Goal: Task Accomplishment & Management: Use online tool/utility

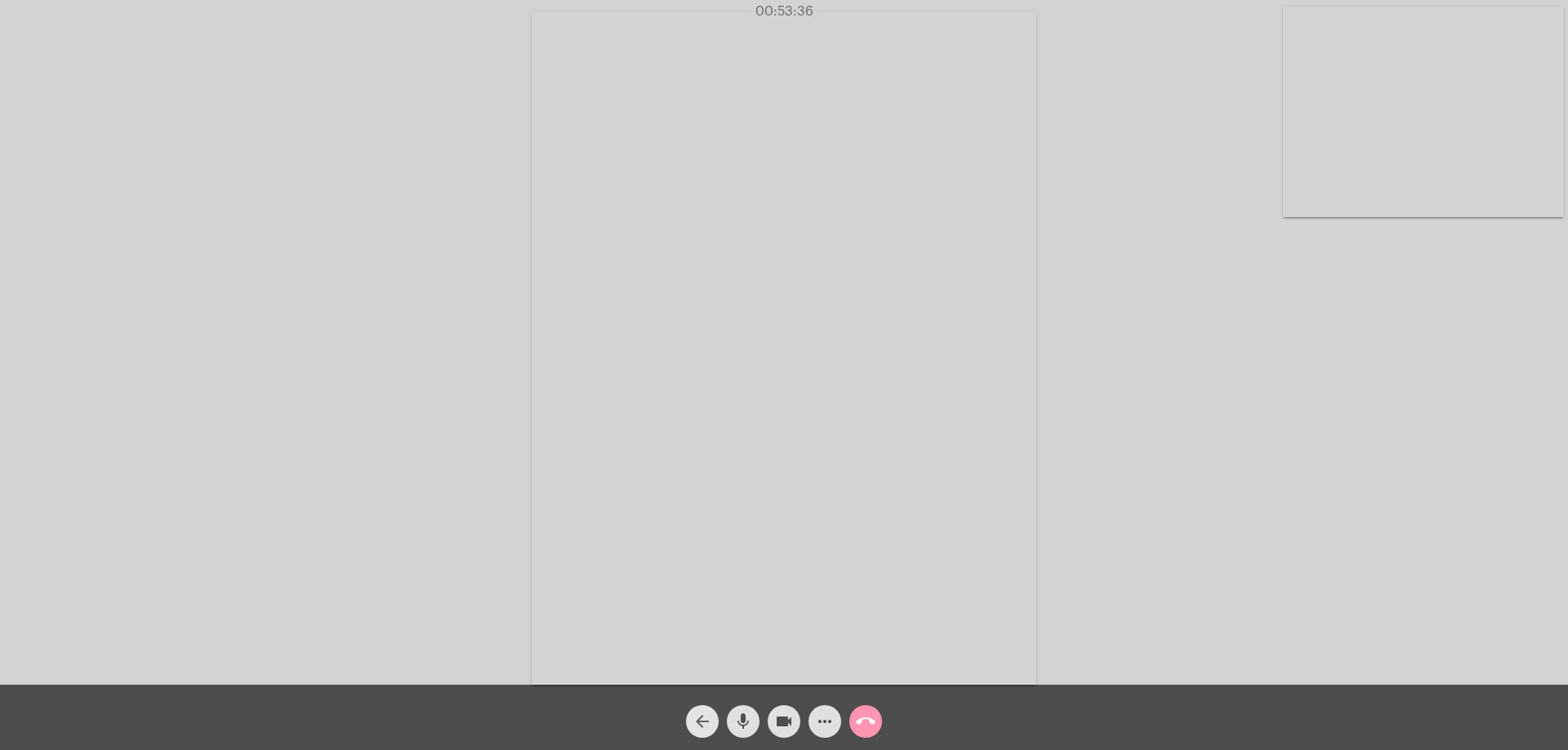
click at [703, 722] on mat-icon "arrow_back" at bounding box center [703, 721] width 20 height 20
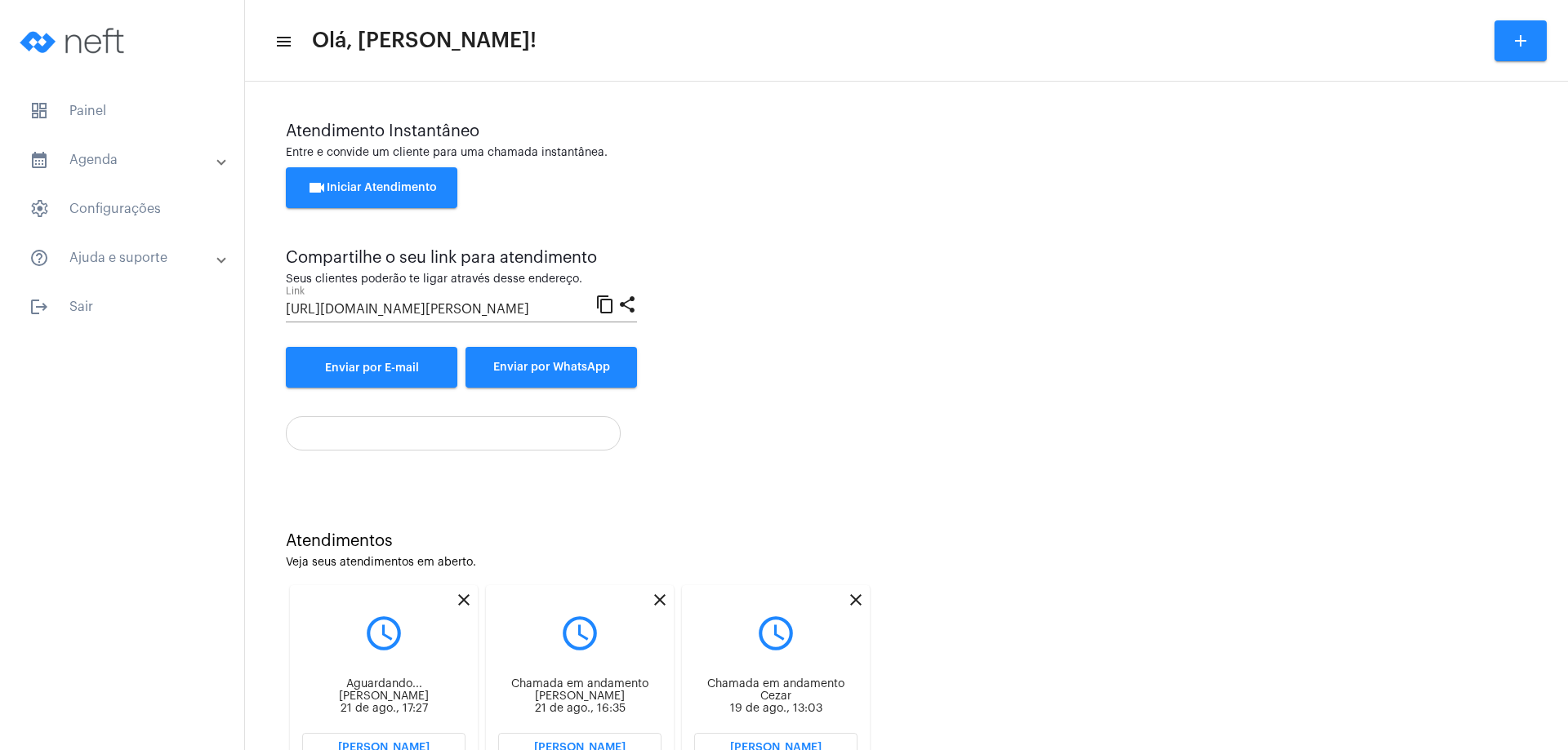
scroll to position [70, 0]
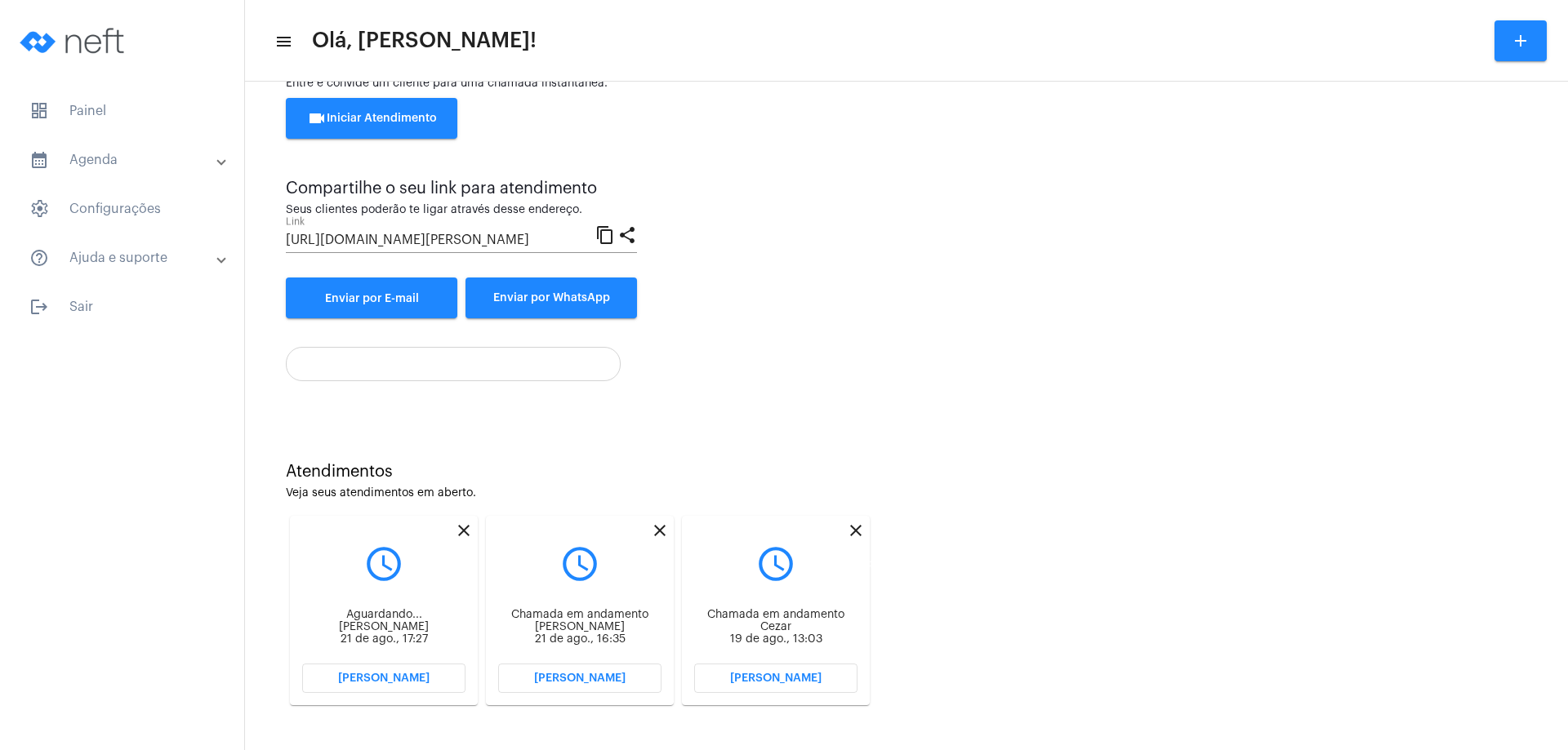
click at [854, 528] on mat-icon "close" at bounding box center [856, 530] width 20 height 20
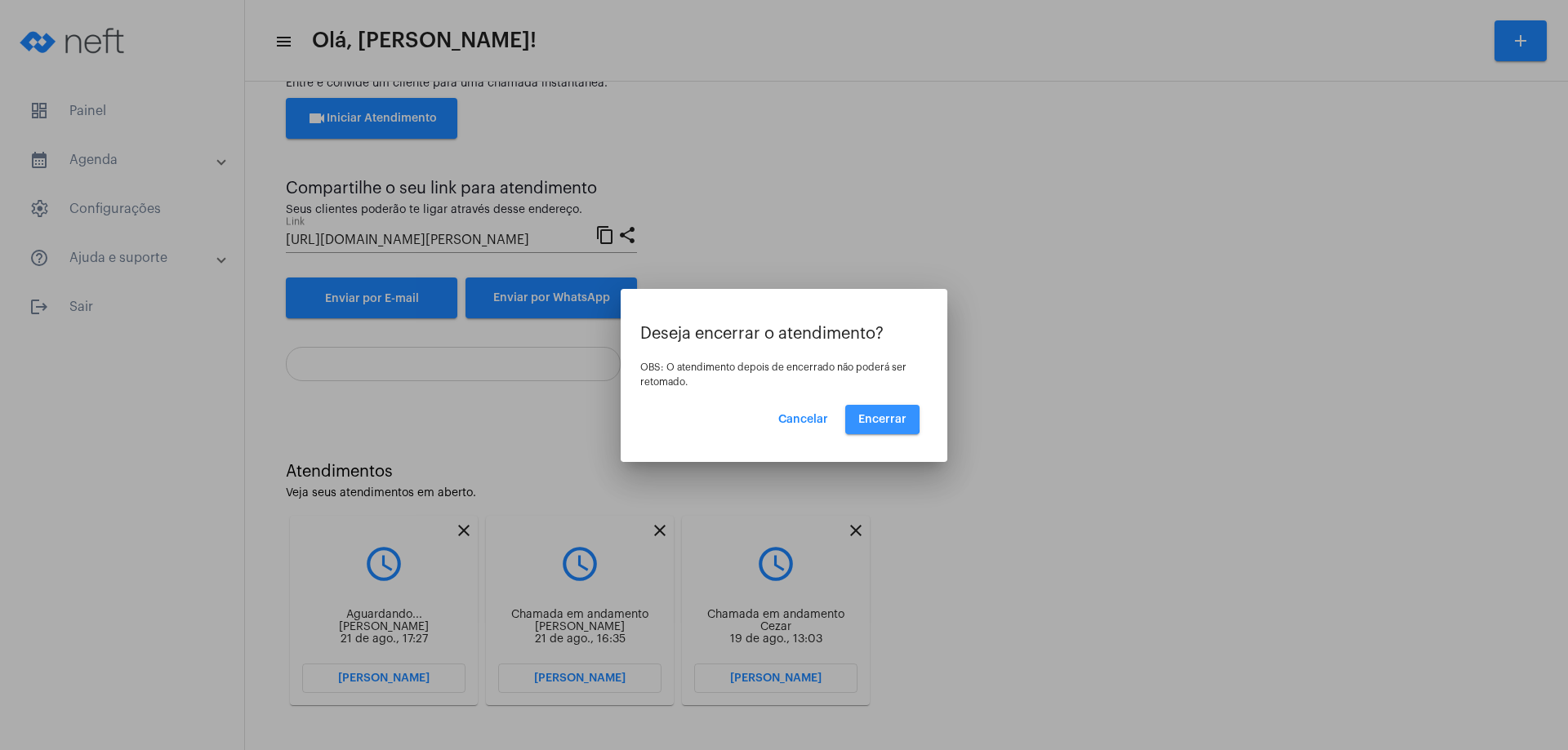
click at [881, 416] on span "Encerrar" at bounding box center [882, 420] width 48 height 12
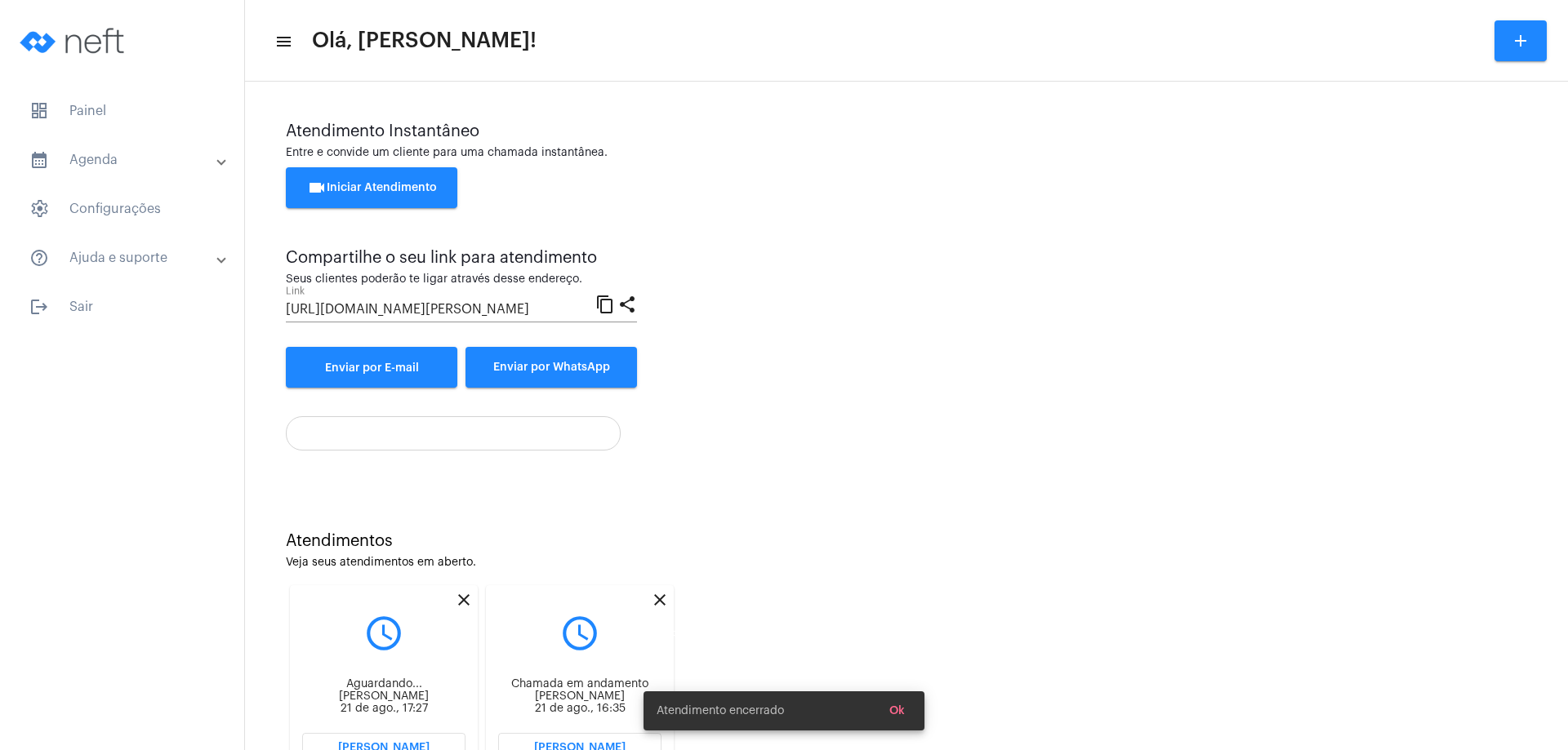
click at [664, 597] on mat-icon "close" at bounding box center [660, 600] width 20 height 20
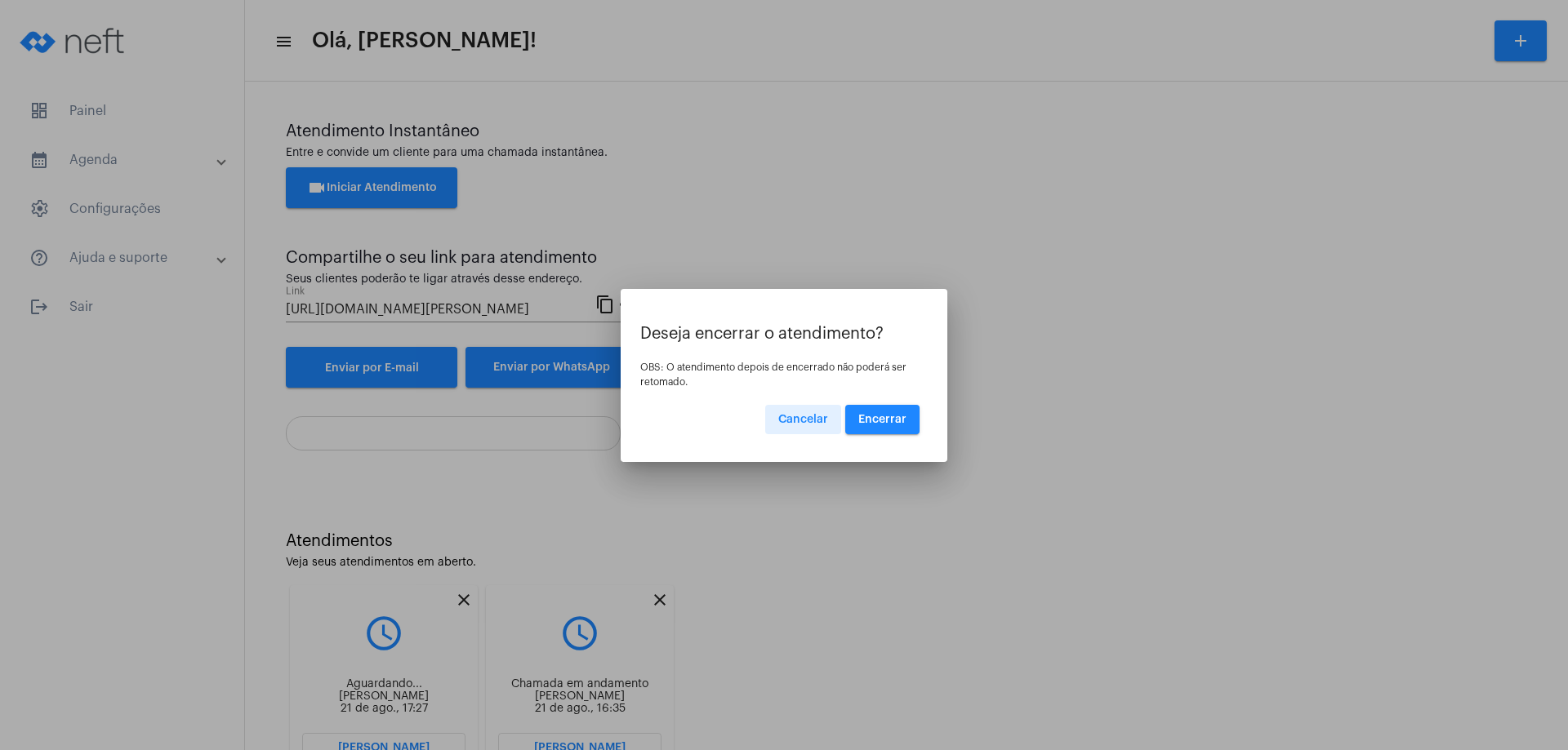
click at [897, 417] on span "Encerrar" at bounding box center [882, 420] width 48 height 12
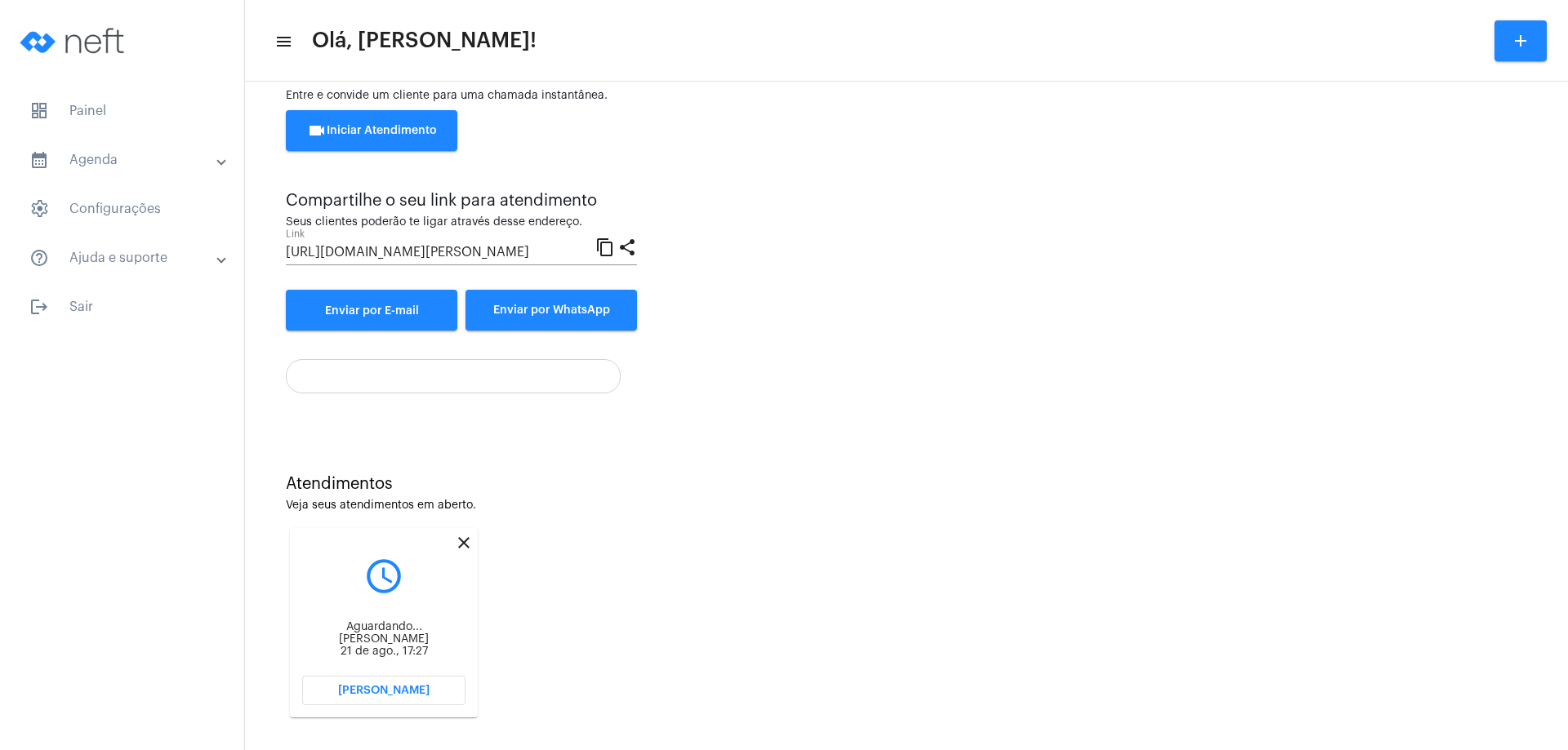
scroll to position [70, 0]
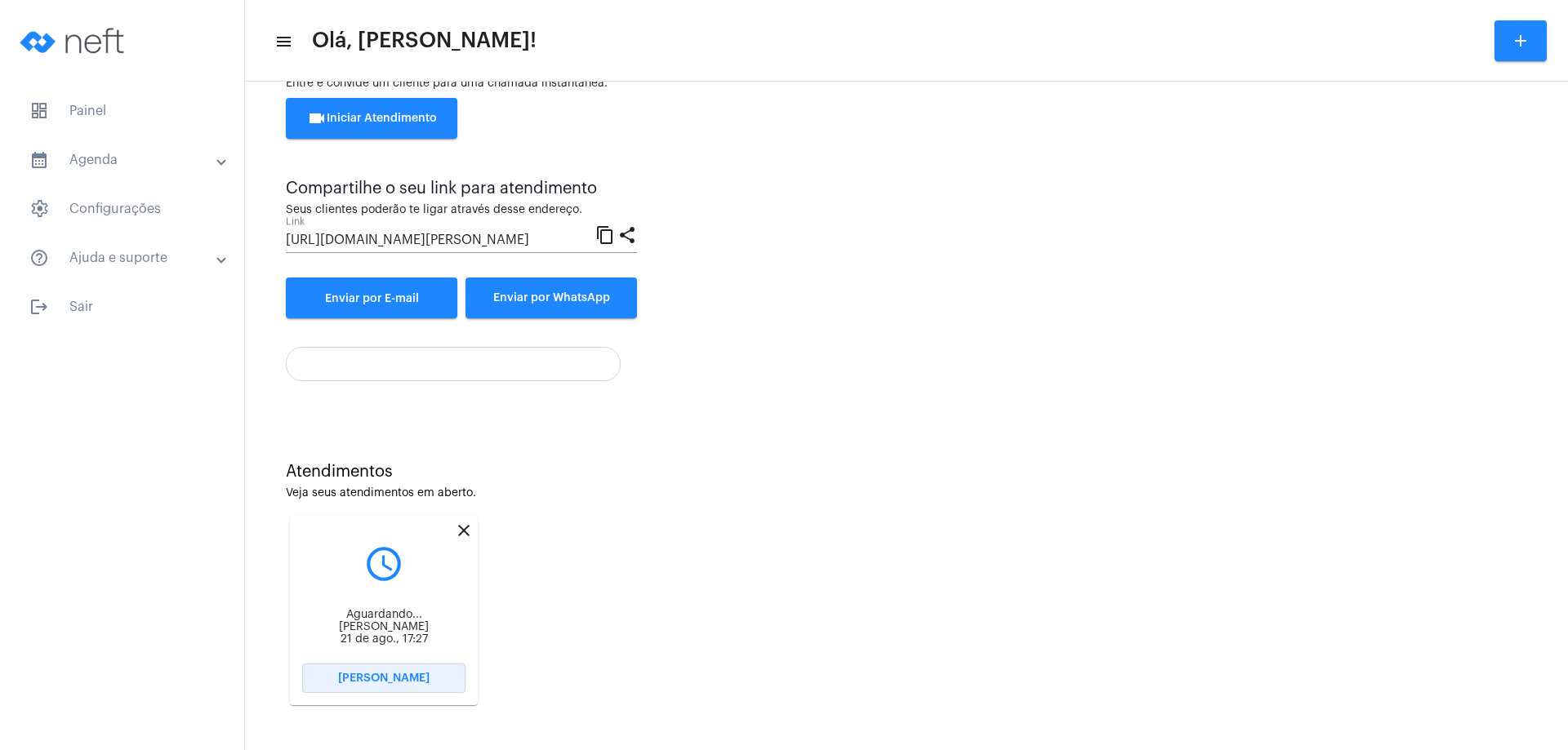
click at [405, 675] on span "[PERSON_NAME]" at bounding box center [384, 678] width 91 height 12
